Goal: Task Accomplishment & Management: Manage account settings

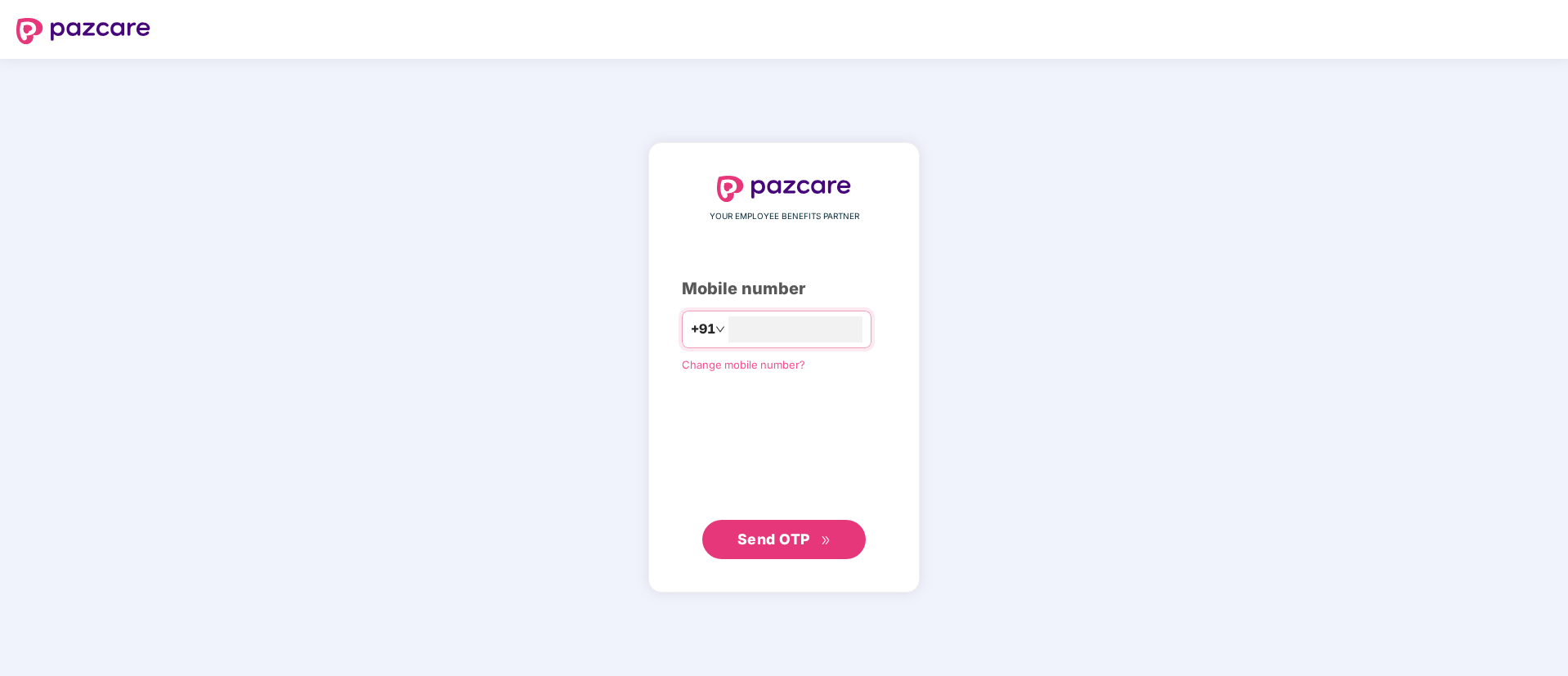
type input "**********"
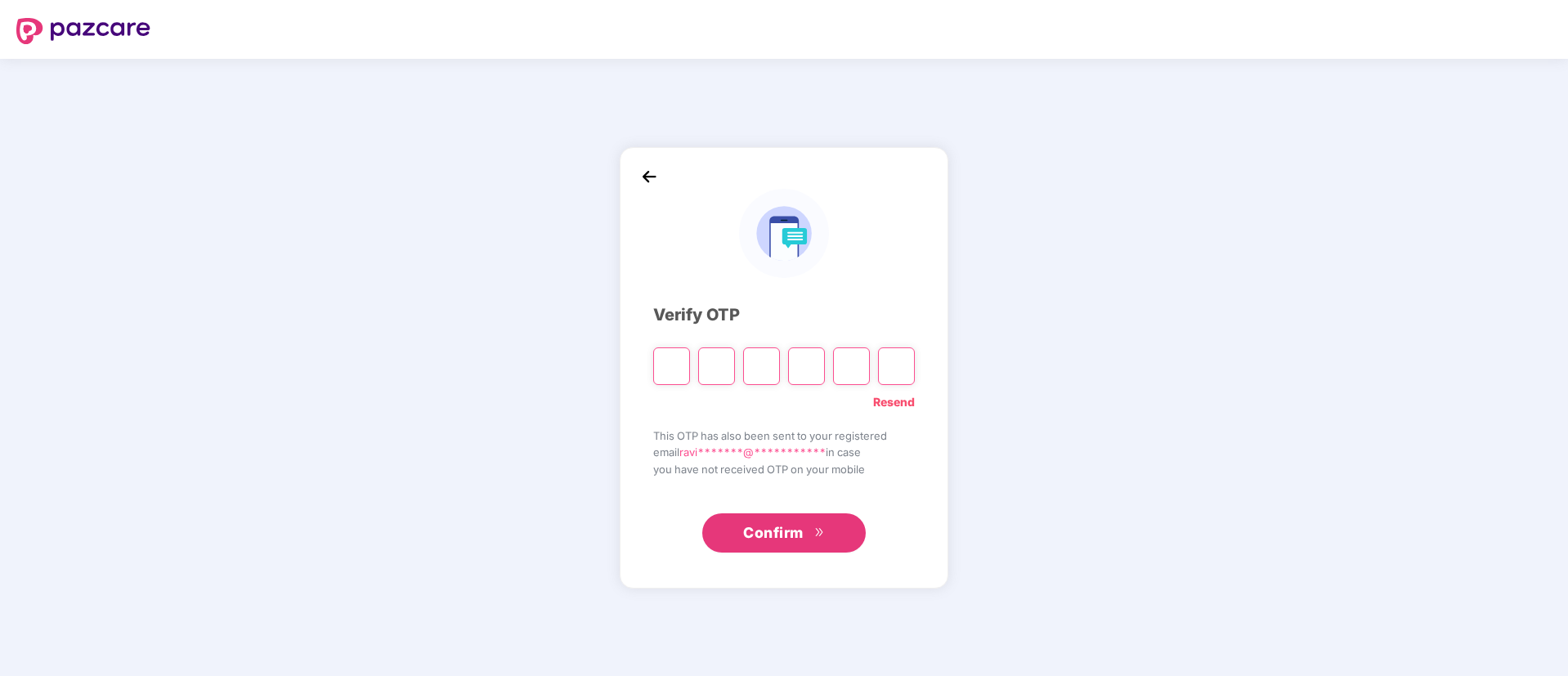
paste input "*"
type input "*"
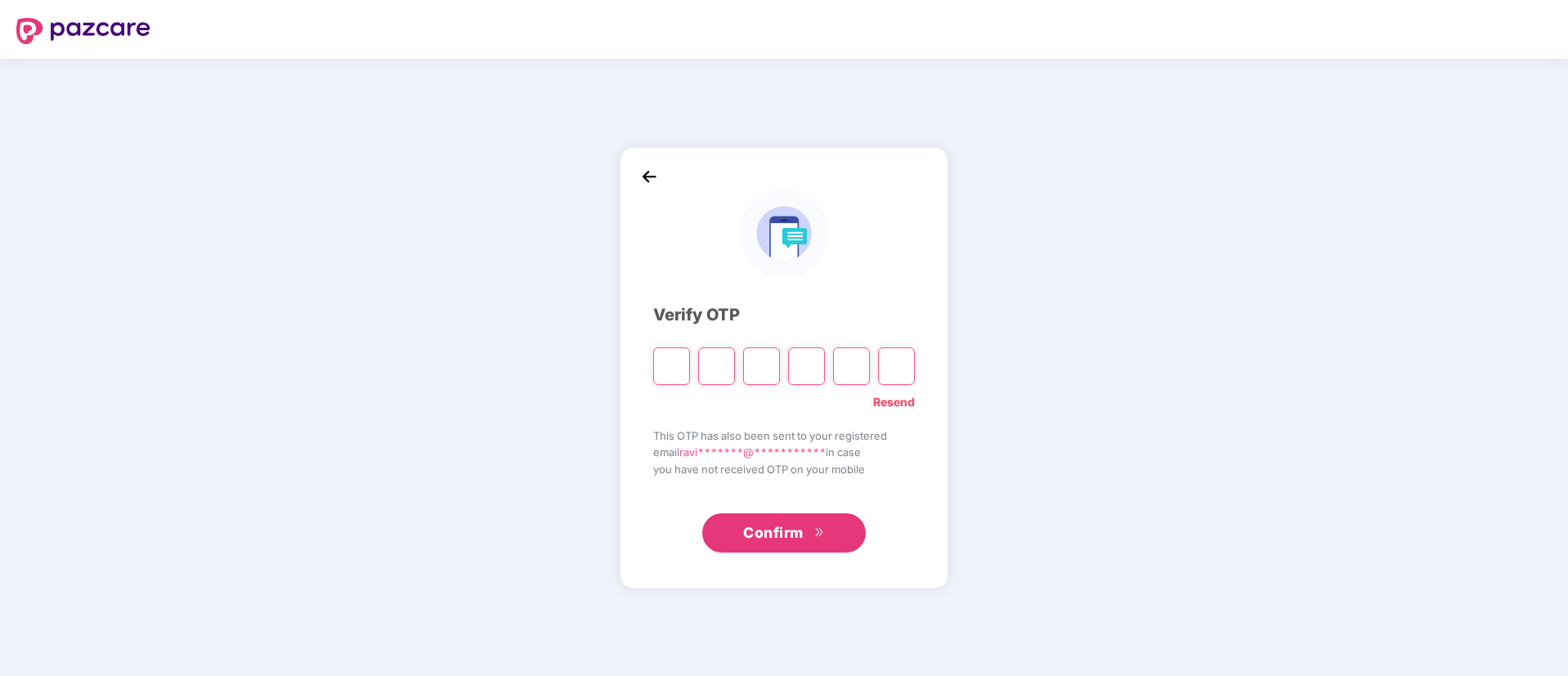
type input "*"
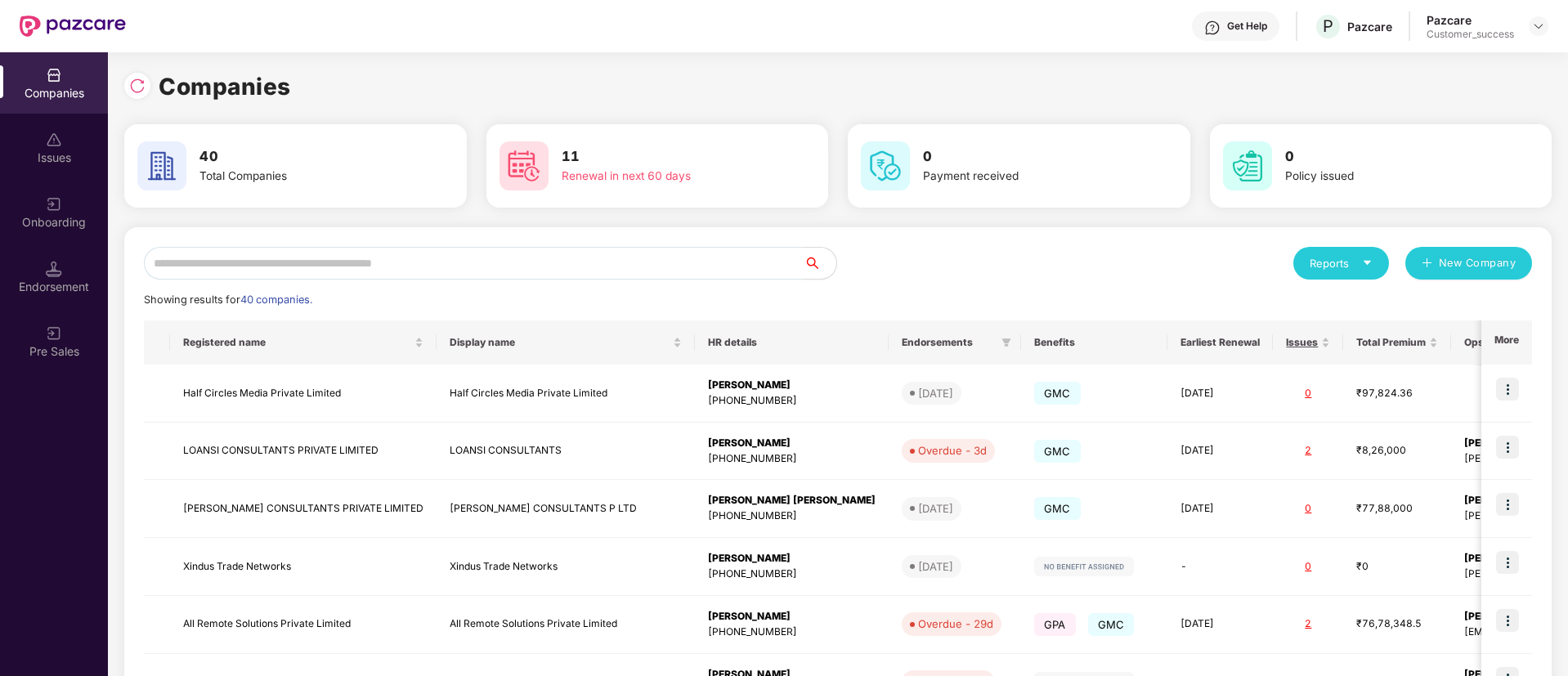
click at [1340, 266] on div "Reports" at bounding box center [1341, 264] width 63 height 17
click at [1440, 308] on img at bounding box center [1439, 306] width 17 height 17
click at [1338, 265] on div "Reports" at bounding box center [1341, 264] width 63 height 17
click at [1441, 304] on img at bounding box center [1439, 306] width 17 height 17
click at [1351, 265] on div "Reports" at bounding box center [1341, 264] width 63 height 17
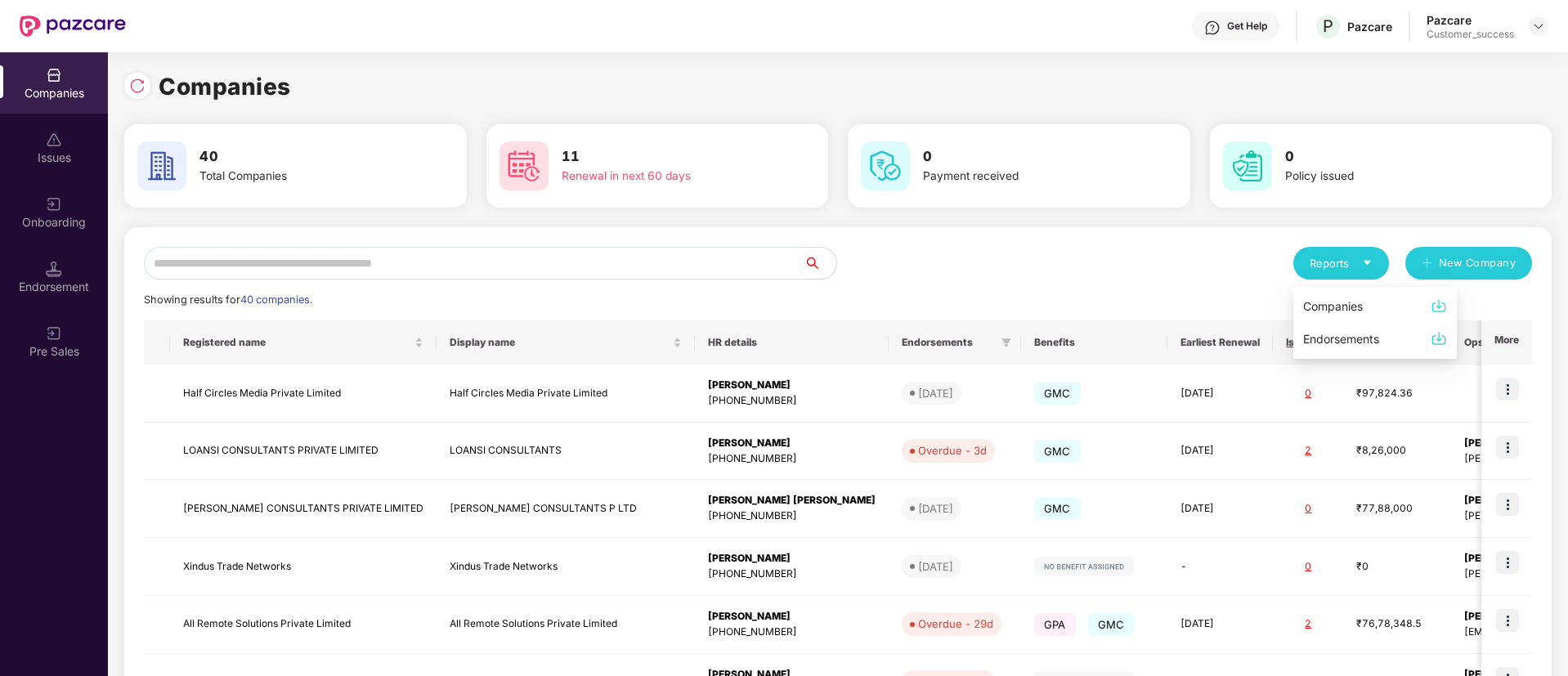
click at [1332, 308] on div "Companies" at bounding box center [1333, 307] width 60 height 18
click at [304, 257] on input "text" at bounding box center [474, 264] width 660 height 33
paste input "*******"
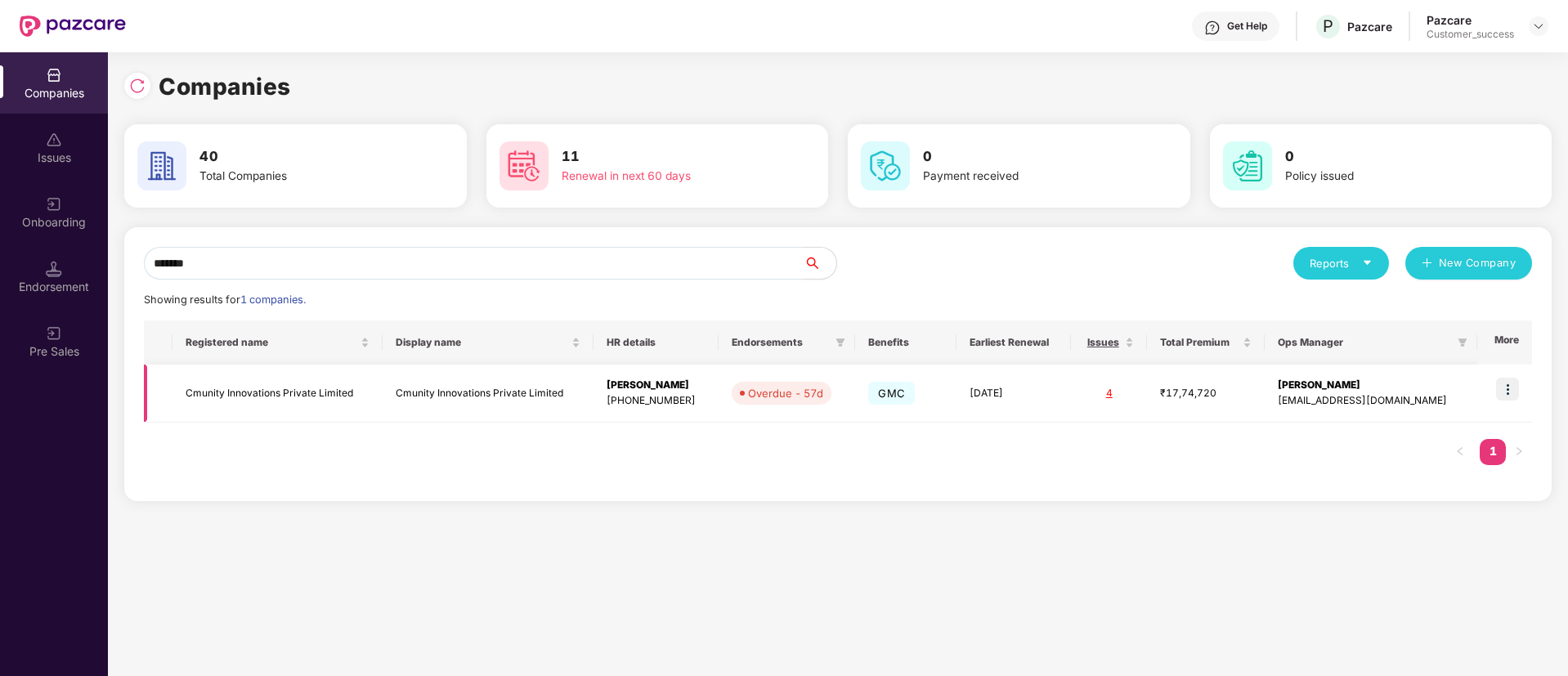
type input "*******"
click at [1516, 390] on img at bounding box center [1507, 389] width 23 height 23
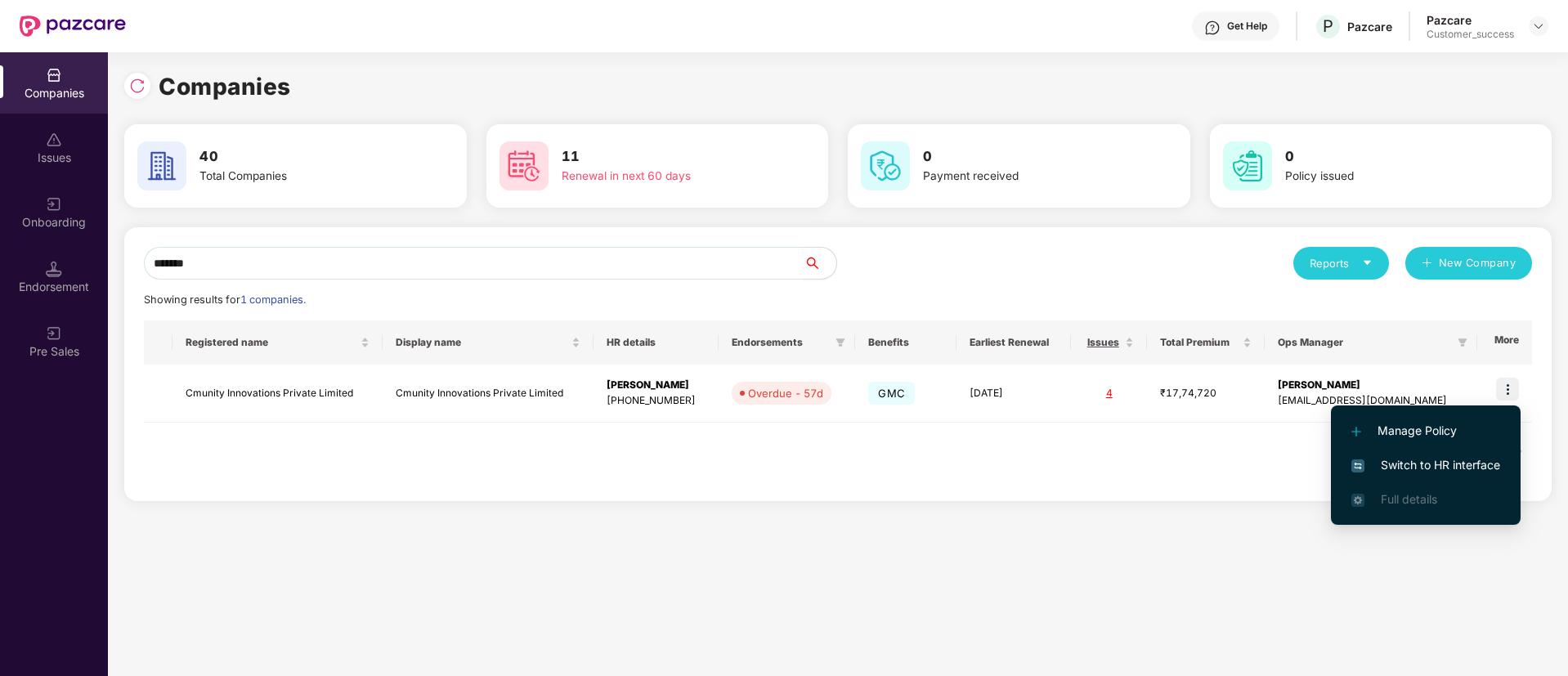
click at [1424, 461] on span "Switch to HR interface" at bounding box center [1426, 466] width 149 height 18
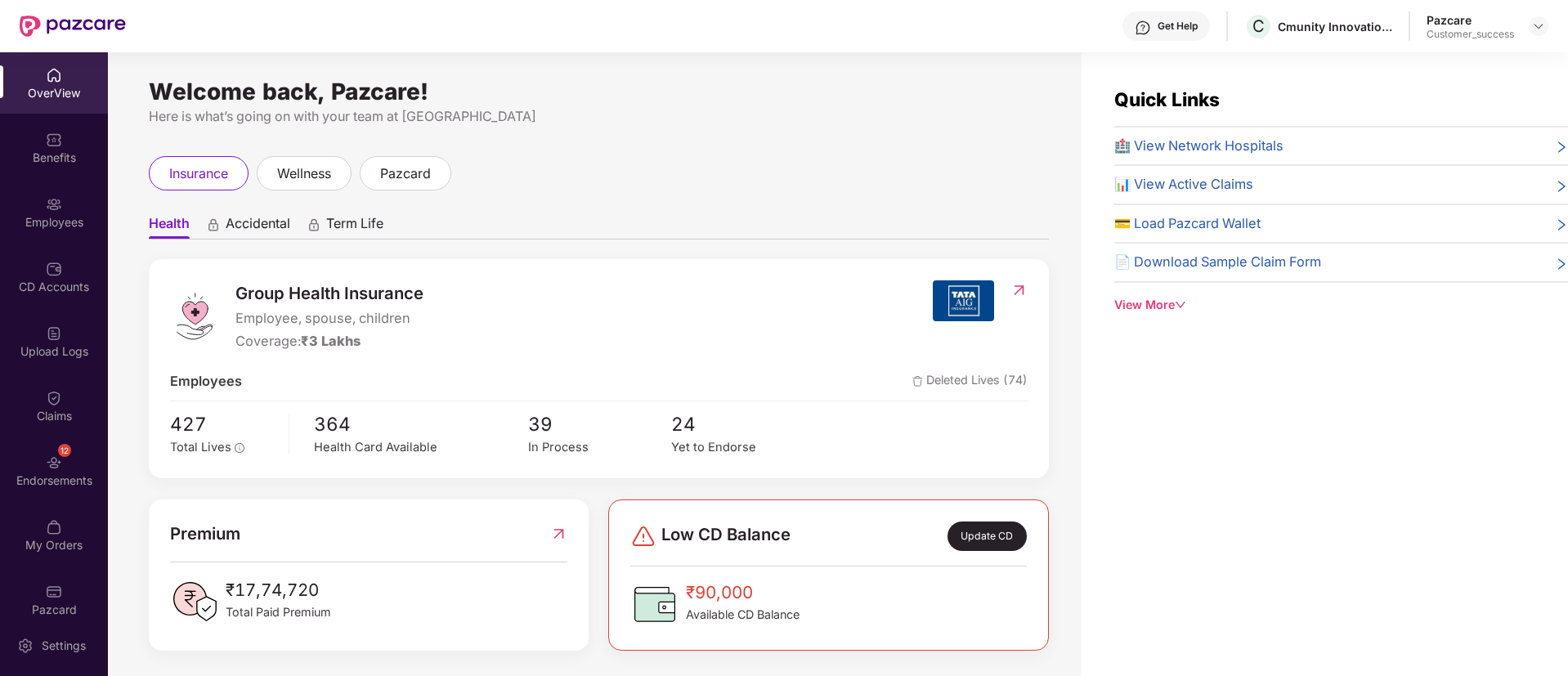
click at [51, 219] on div "Employees" at bounding box center [54, 222] width 108 height 17
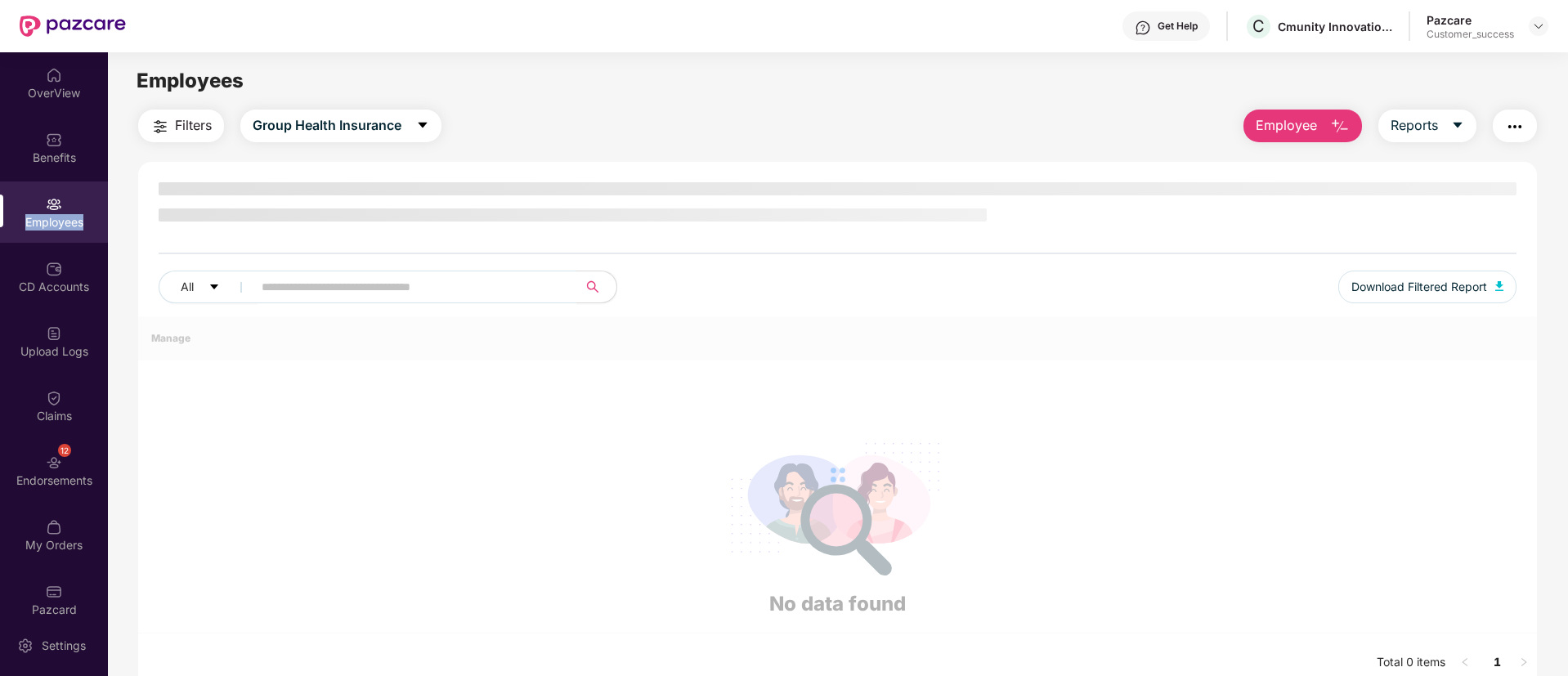
click at [51, 219] on div "Employees" at bounding box center [54, 222] width 108 height 17
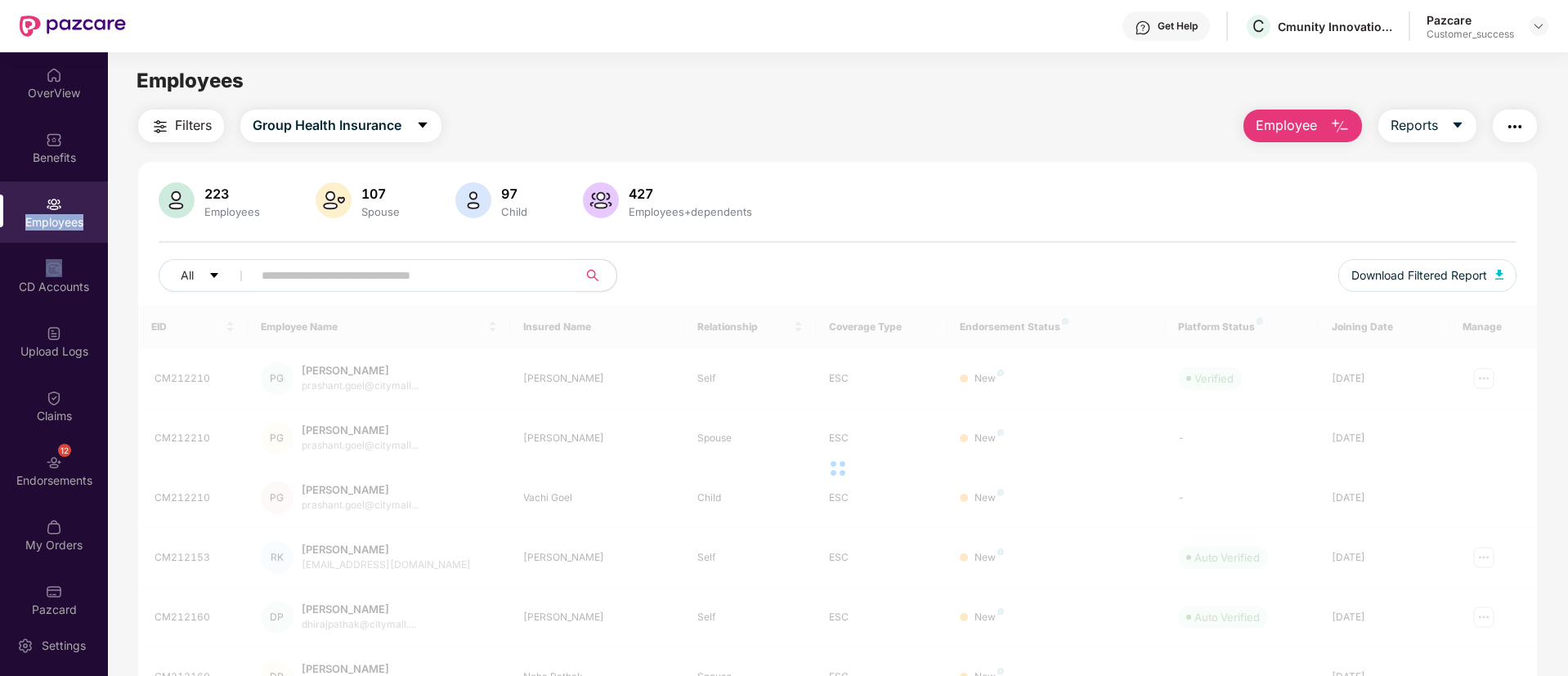
click at [51, 219] on div "Employees" at bounding box center [54, 222] width 108 height 17
